Goal: Find specific page/section: Find specific page/section

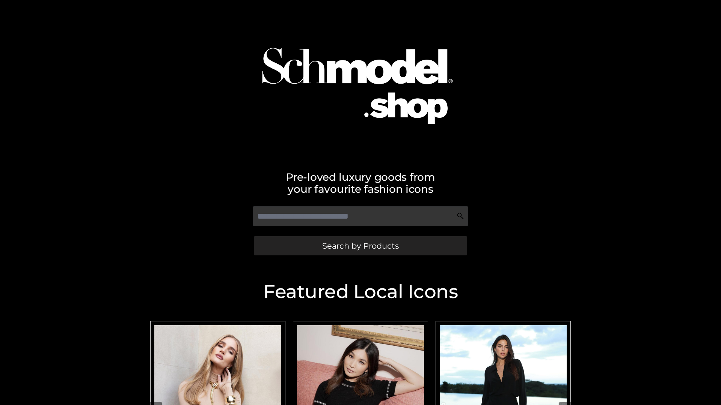
click at [360, 246] on span "Search by Products" at bounding box center [360, 246] width 77 height 8
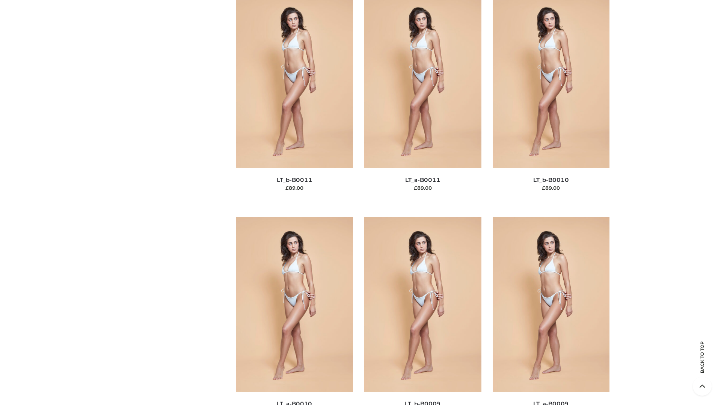
scroll to position [3371, 0]
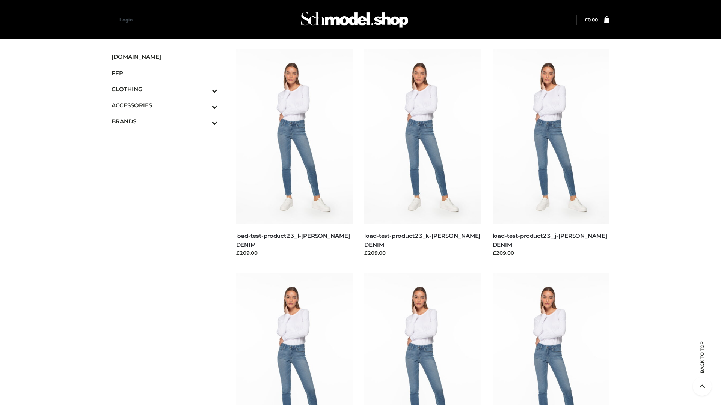
scroll to position [658, 0]
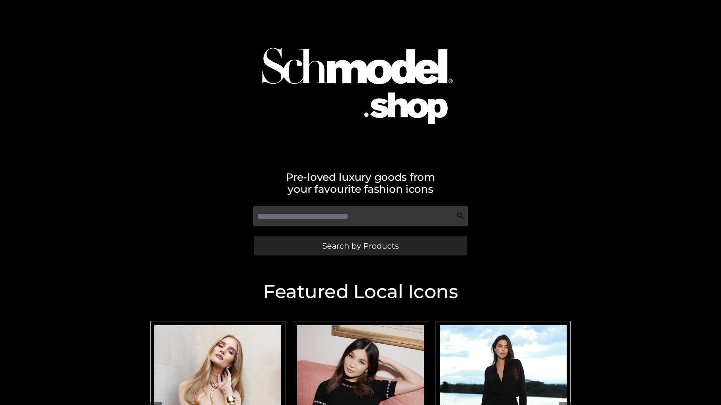
click at [360, 246] on span "Search by Products" at bounding box center [360, 246] width 77 height 8
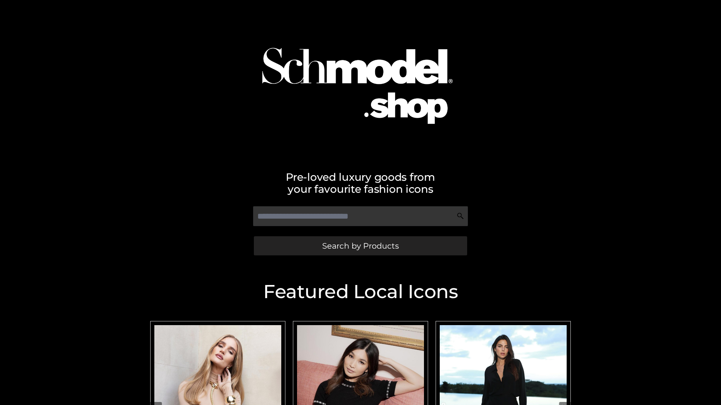
click at [360, 246] on span "Search by Products" at bounding box center [360, 246] width 77 height 8
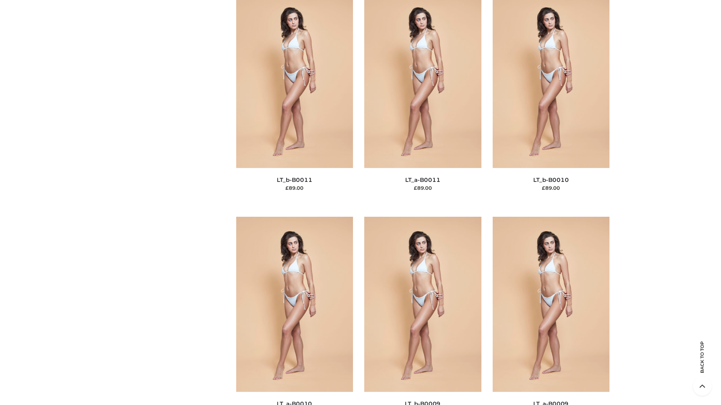
scroll to position [3371, 0]
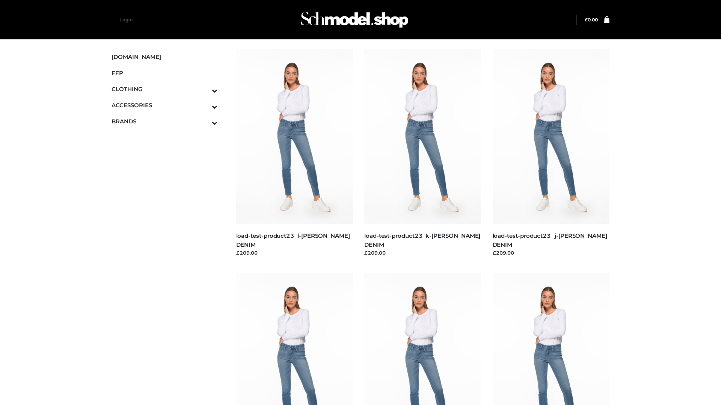
scroll to position [658, 0]
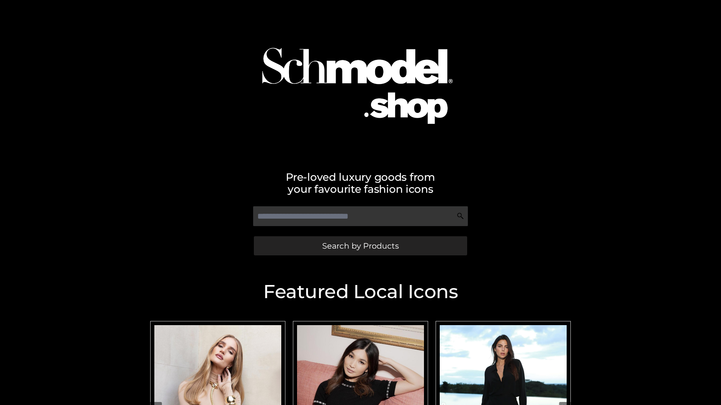
click at [360, 246] on span "Search by Products" at bounding box center [360, 246] width 77 height 8
